Goal: Book appointment/travel/reservation

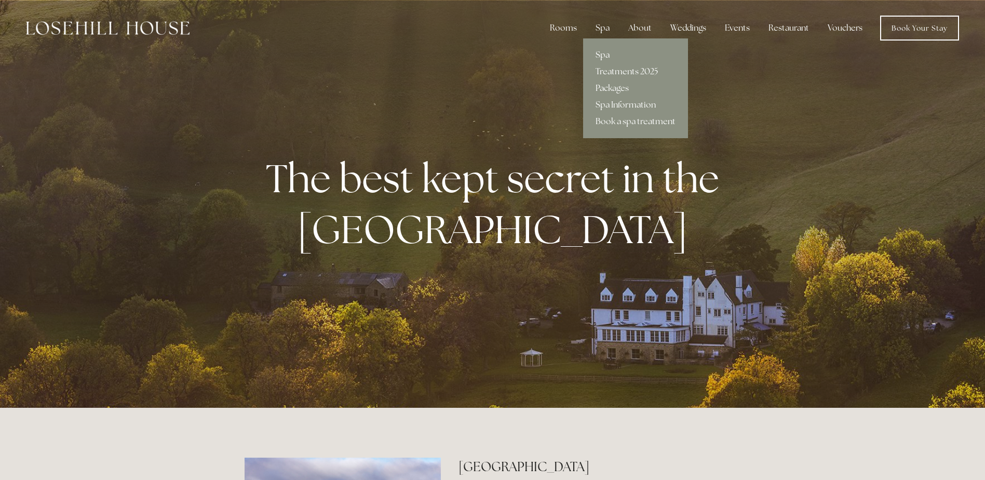
click at [607, 54] on link "Spa" at bounding box center [635, 55] width 105 height 17
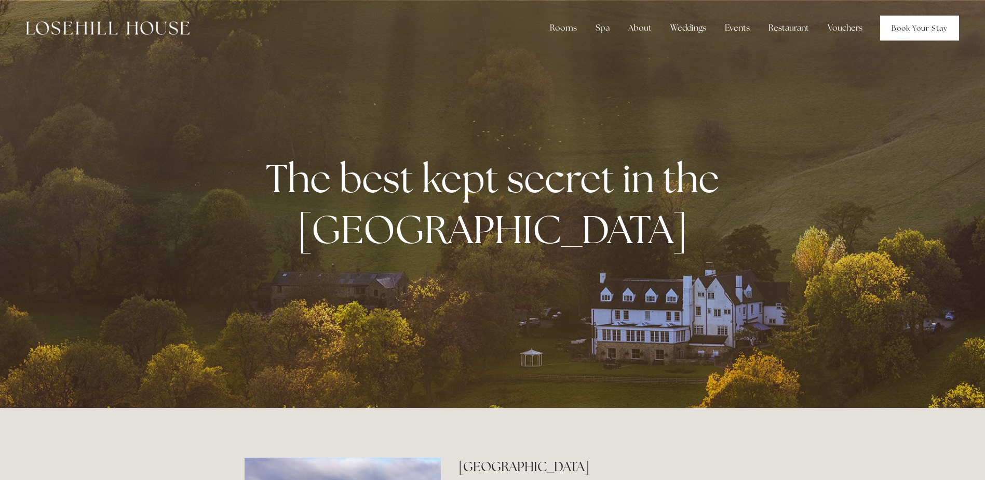
click at [902, 32] on link "Book Your Stay" at bounding box center [919, 28] width 79 height 25
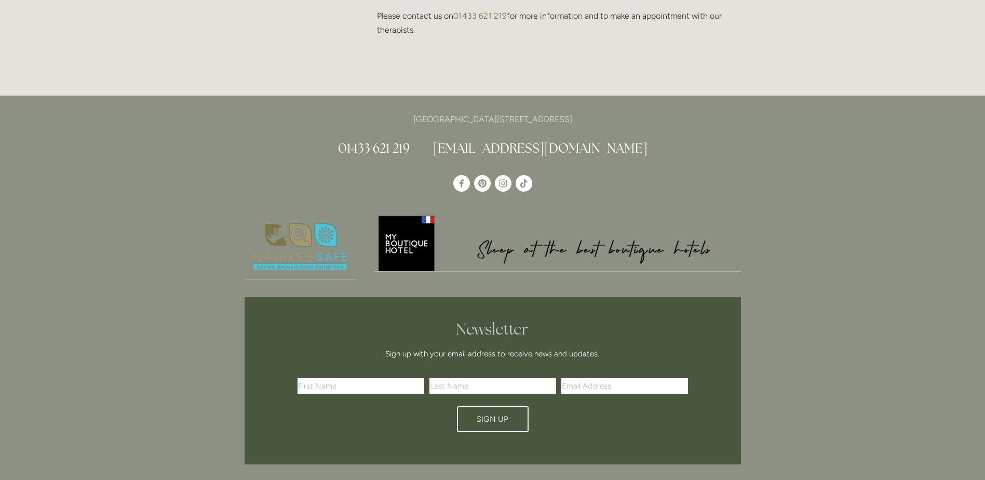
scroll to position [1246, 0]
